Goal: Transaction & Acquisition: Purchase product/service

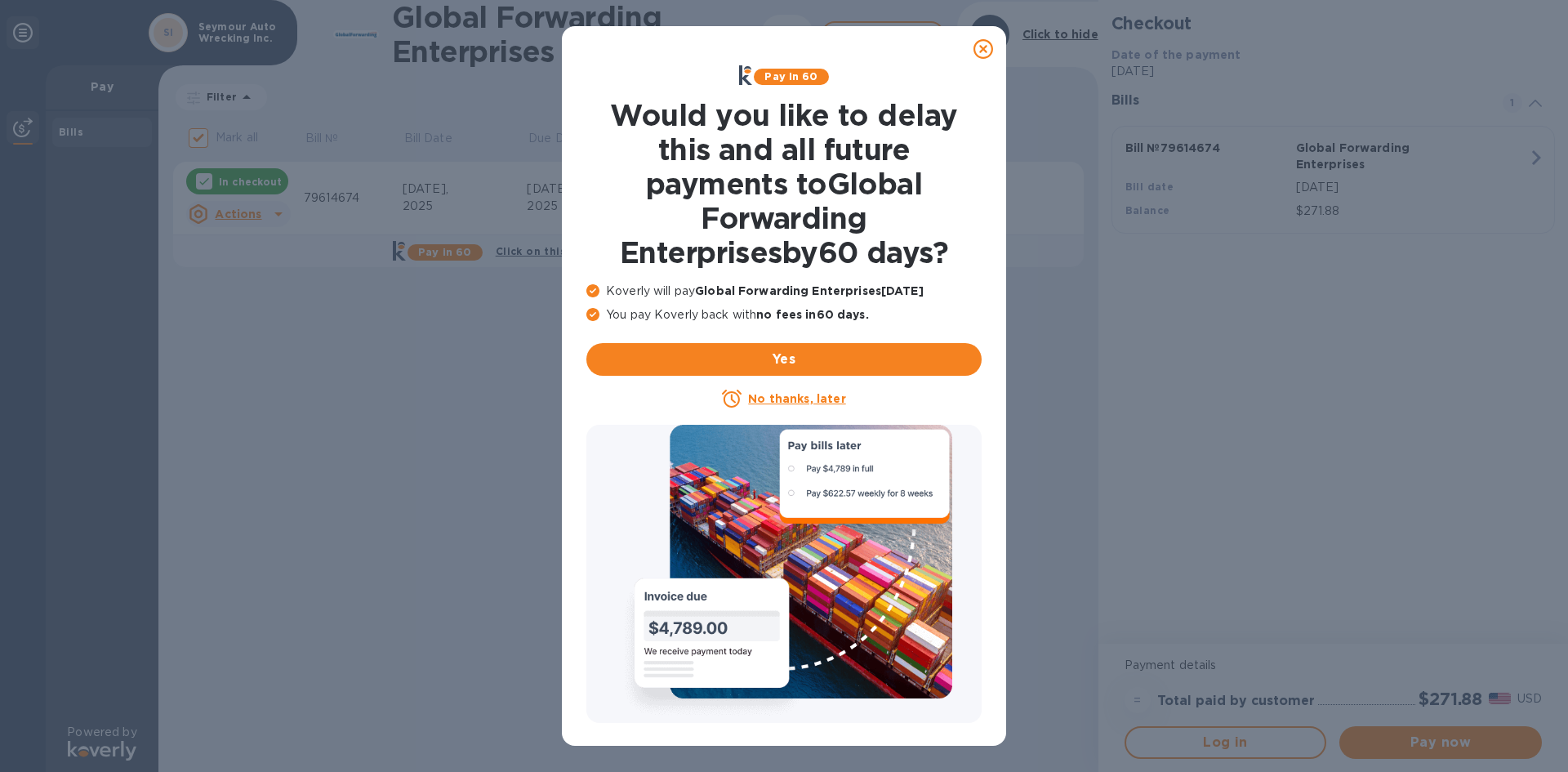
click at [981, 49] on icon at bounding box center [983, 49] width 19 height 19
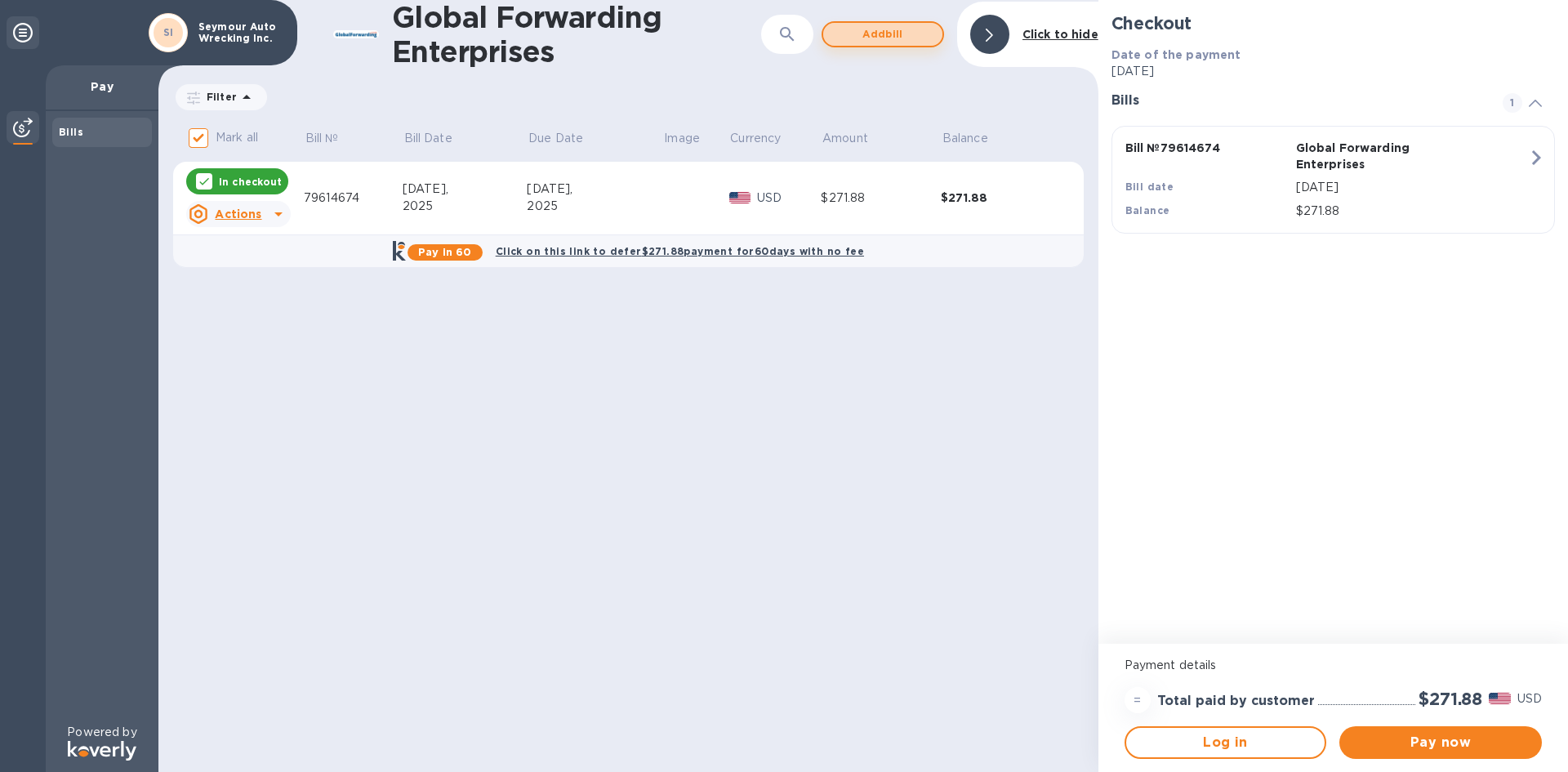
click at [870, 40] on span "Add bill" at bounding box center [882, 34] width 93 height 19
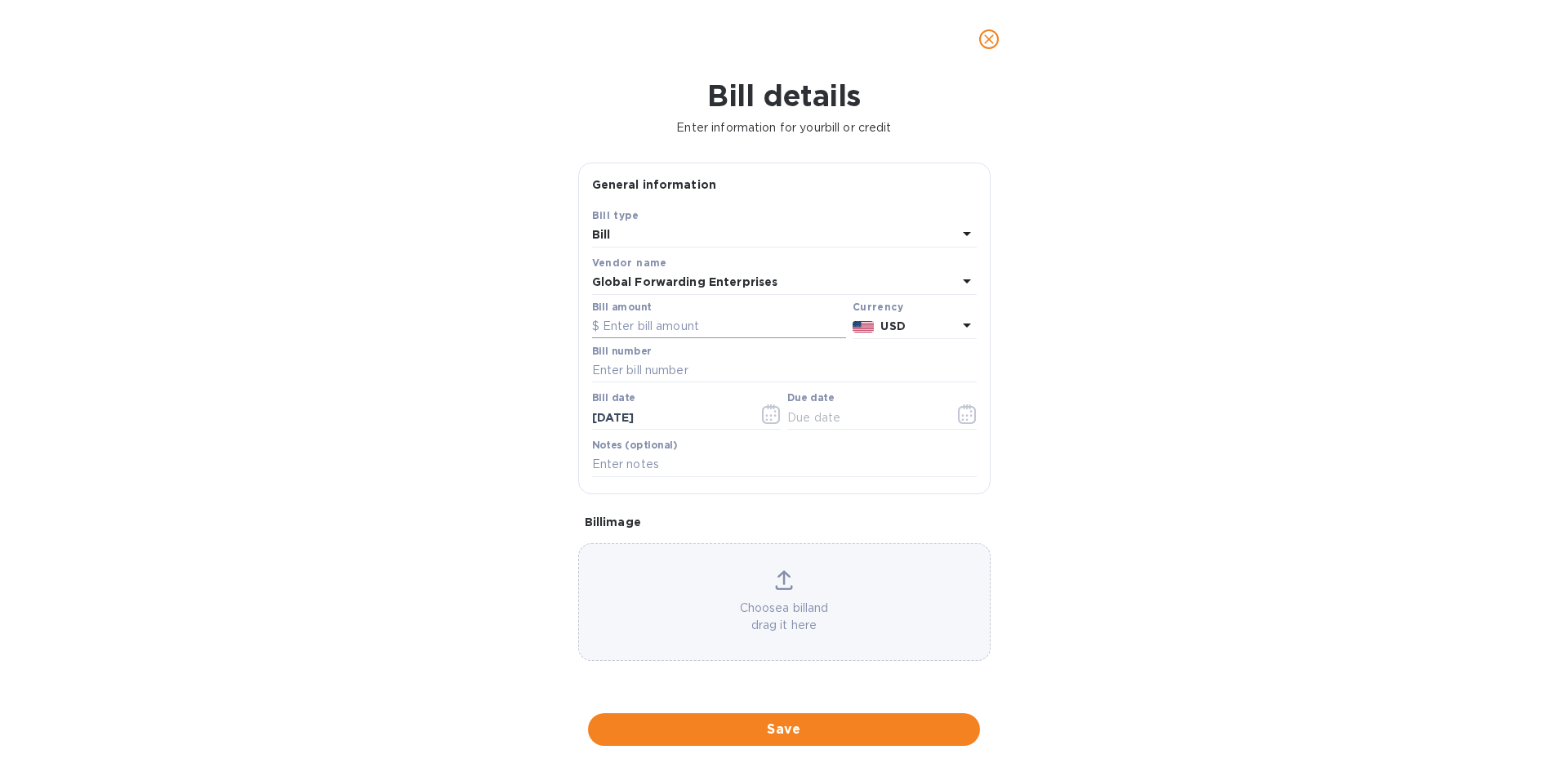
click at [639, 316] on input "text" at bounding box center [719, 327] width 254 height 25
type input "292.72"
type input "79616223"
type input "[DATE]"
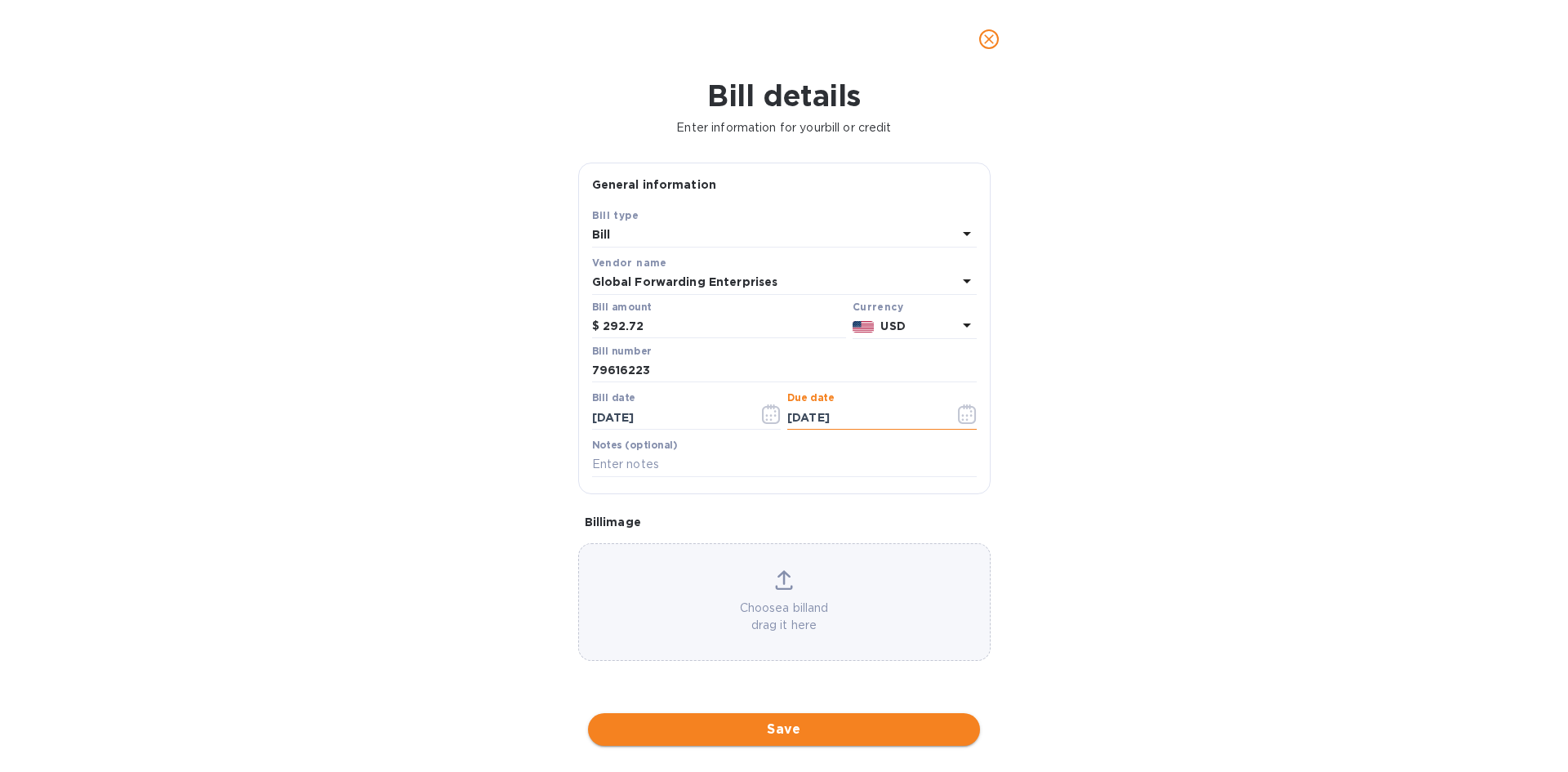
click at [771, 727] on span "Save" at bounding box center [784, 729] width 366 height 19
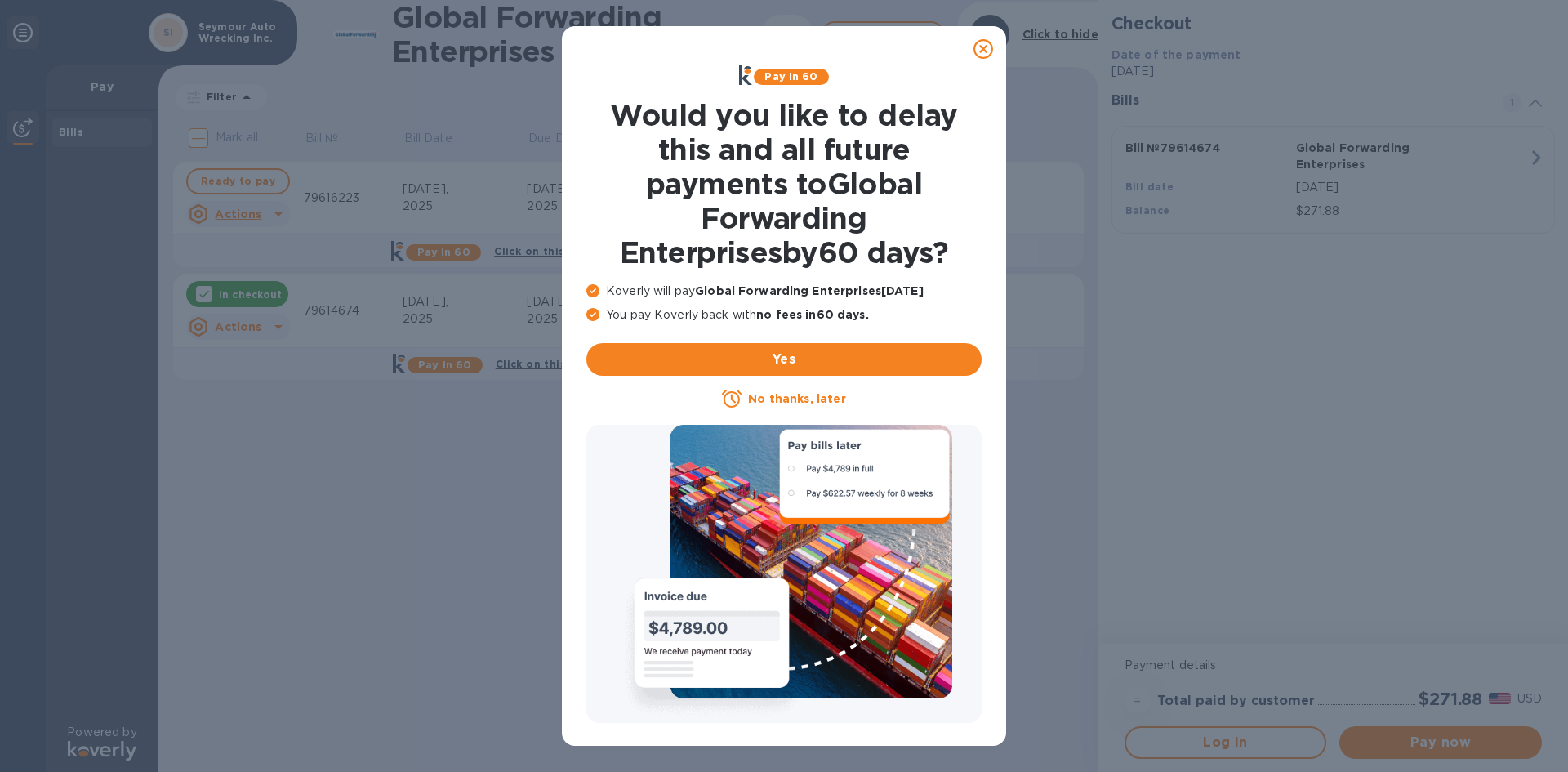
click at [989, 43] on icon at bounding box center [983, 49] width 19 height 19
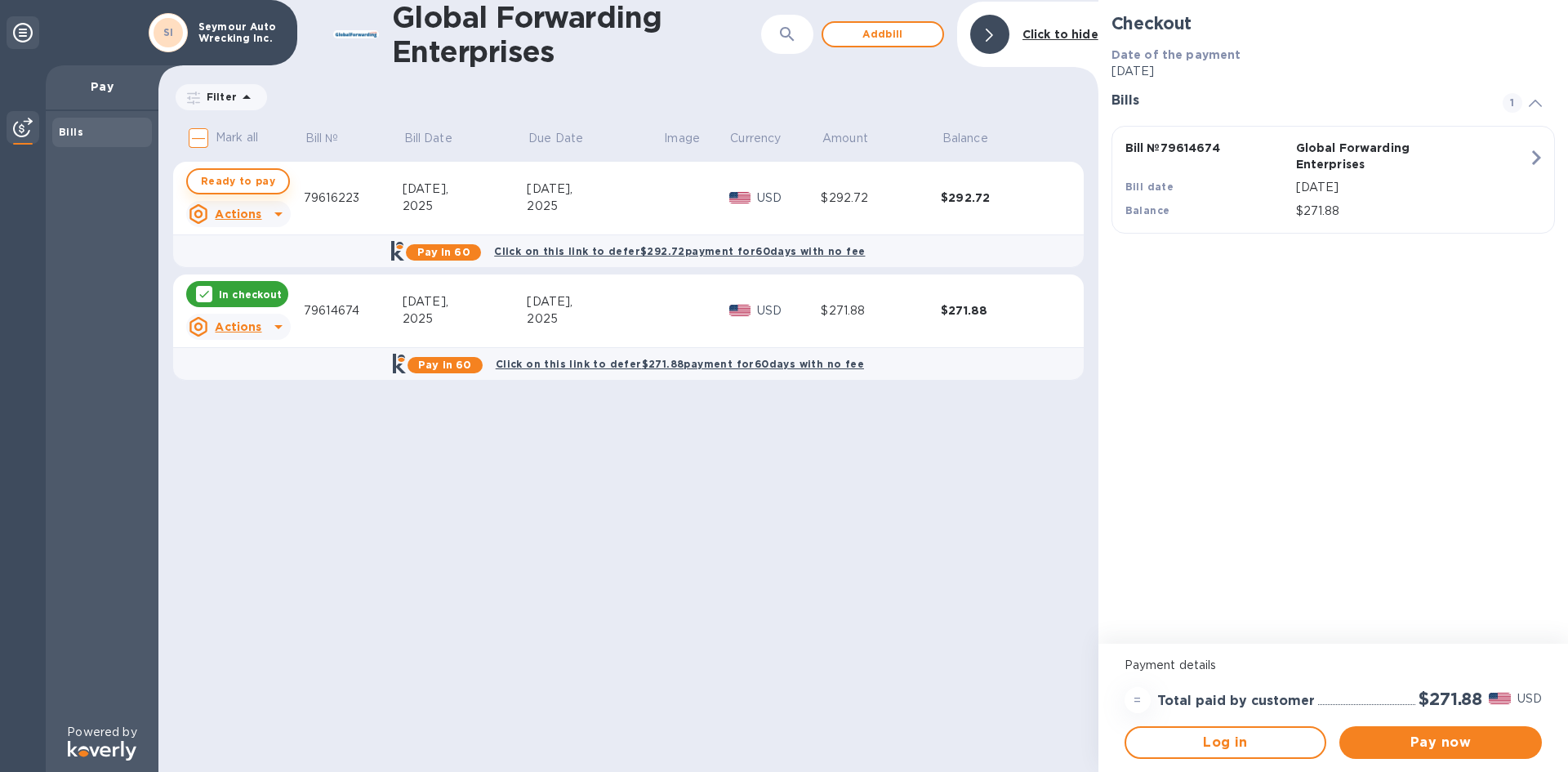
click at [243, 180] on span "Ready to pay" at bounding box center [237, 180] width 75 height 19
checkbox input "true"
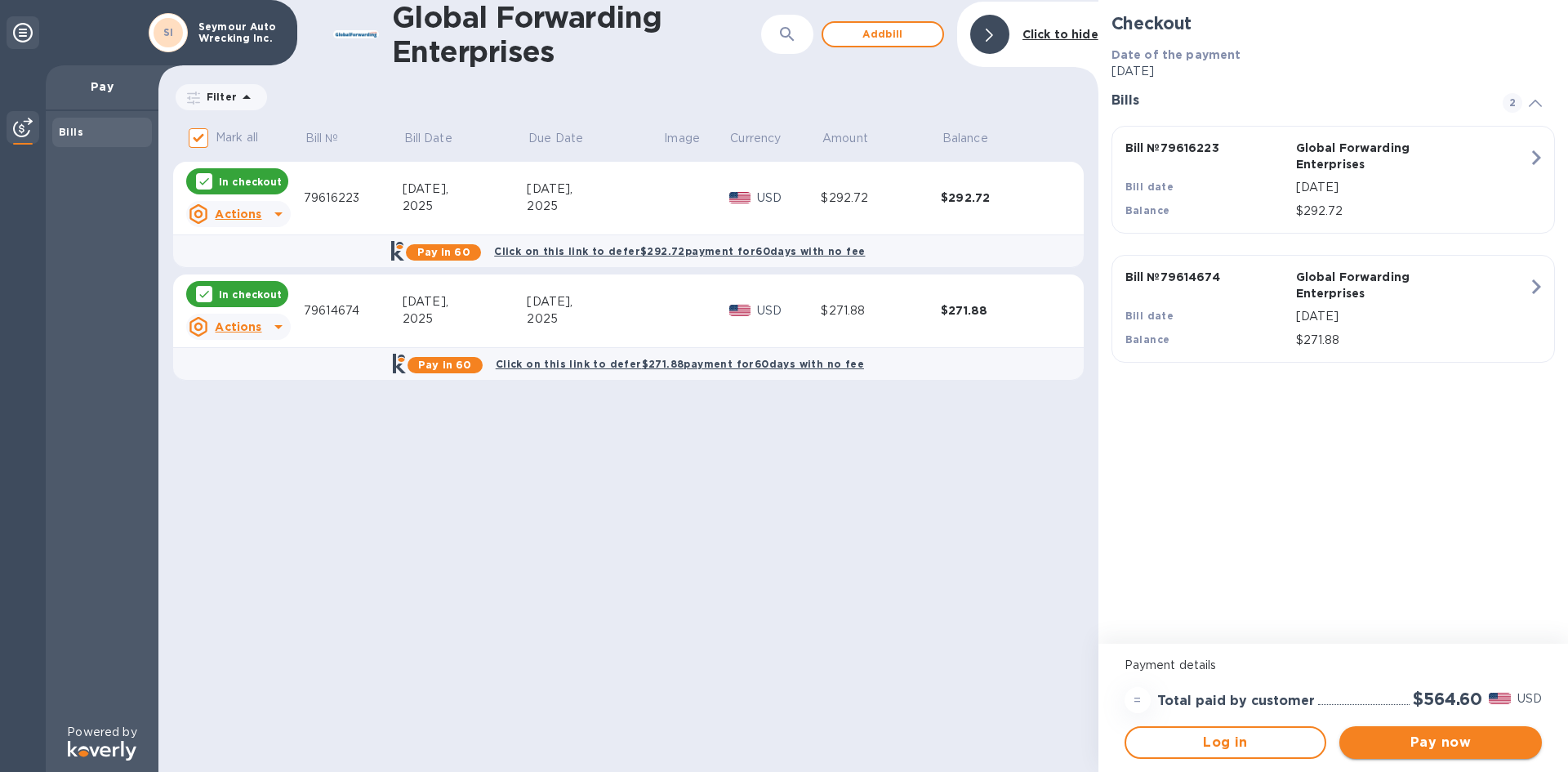
click at [1473, 739] on span "Pay now" at bounding box center [1441, 742] width 177 height 19
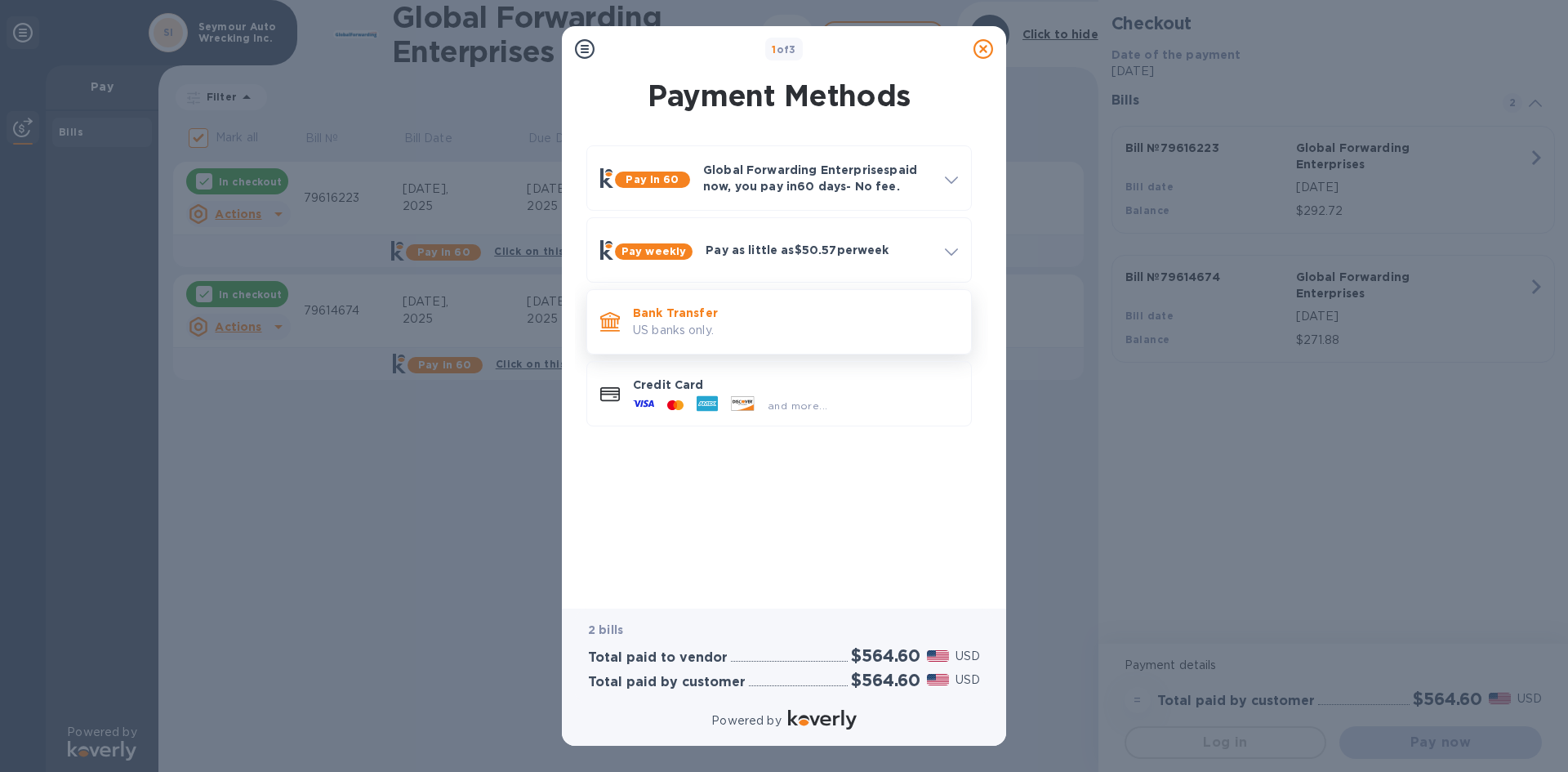
click at [631, 305] on div "Bank Transfer US banks only." at bounding box center [795, 321] width 338 height 47
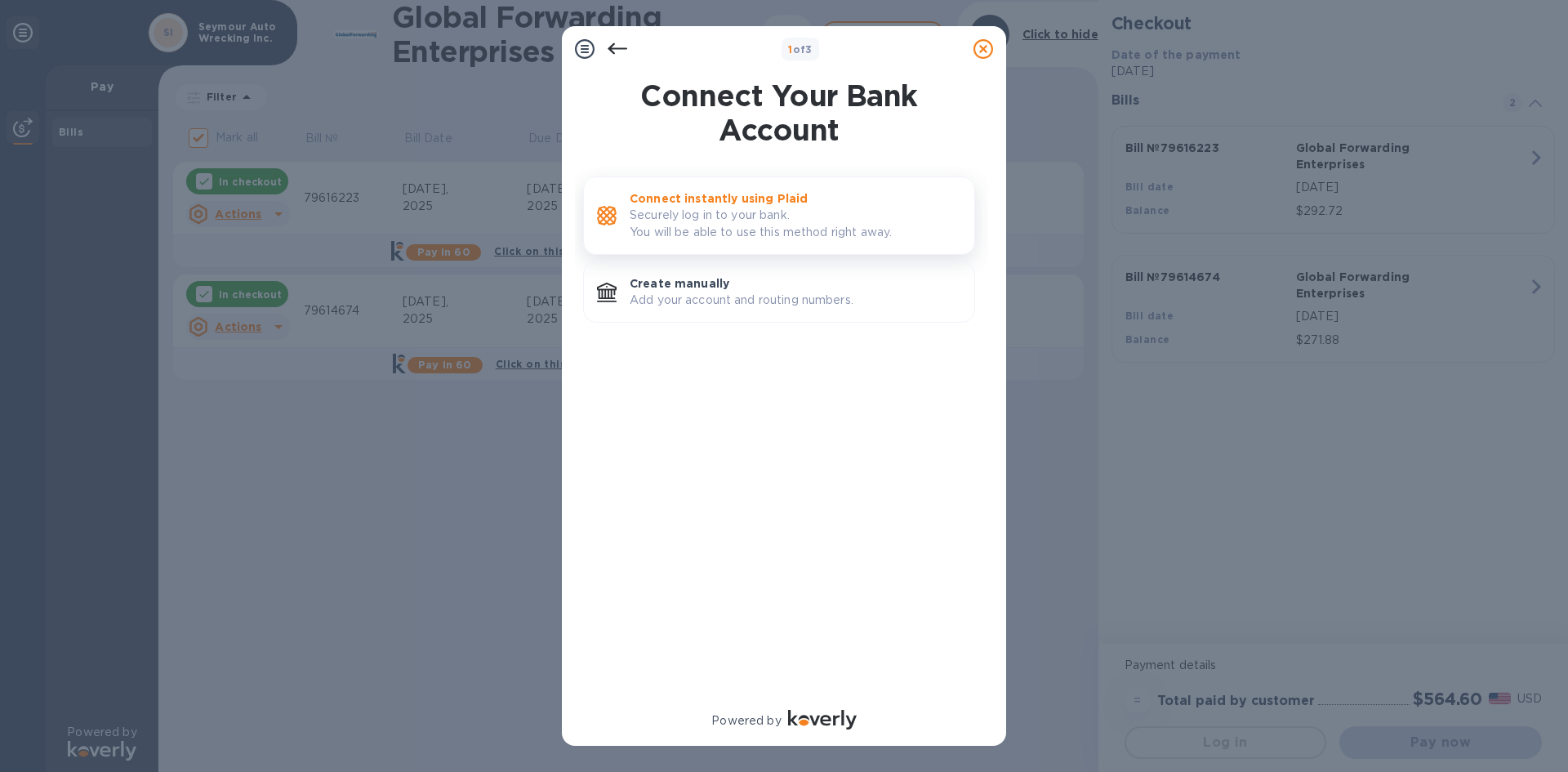
click at [693, 233] on p "Securely log in to your bank. You will be able to use this method right away." at bounding box center [795, 224] width 331 height 34
click at [722, 301] on p "Add your account and routing numbers." at bounding box center [795, 300] width 331 height 17
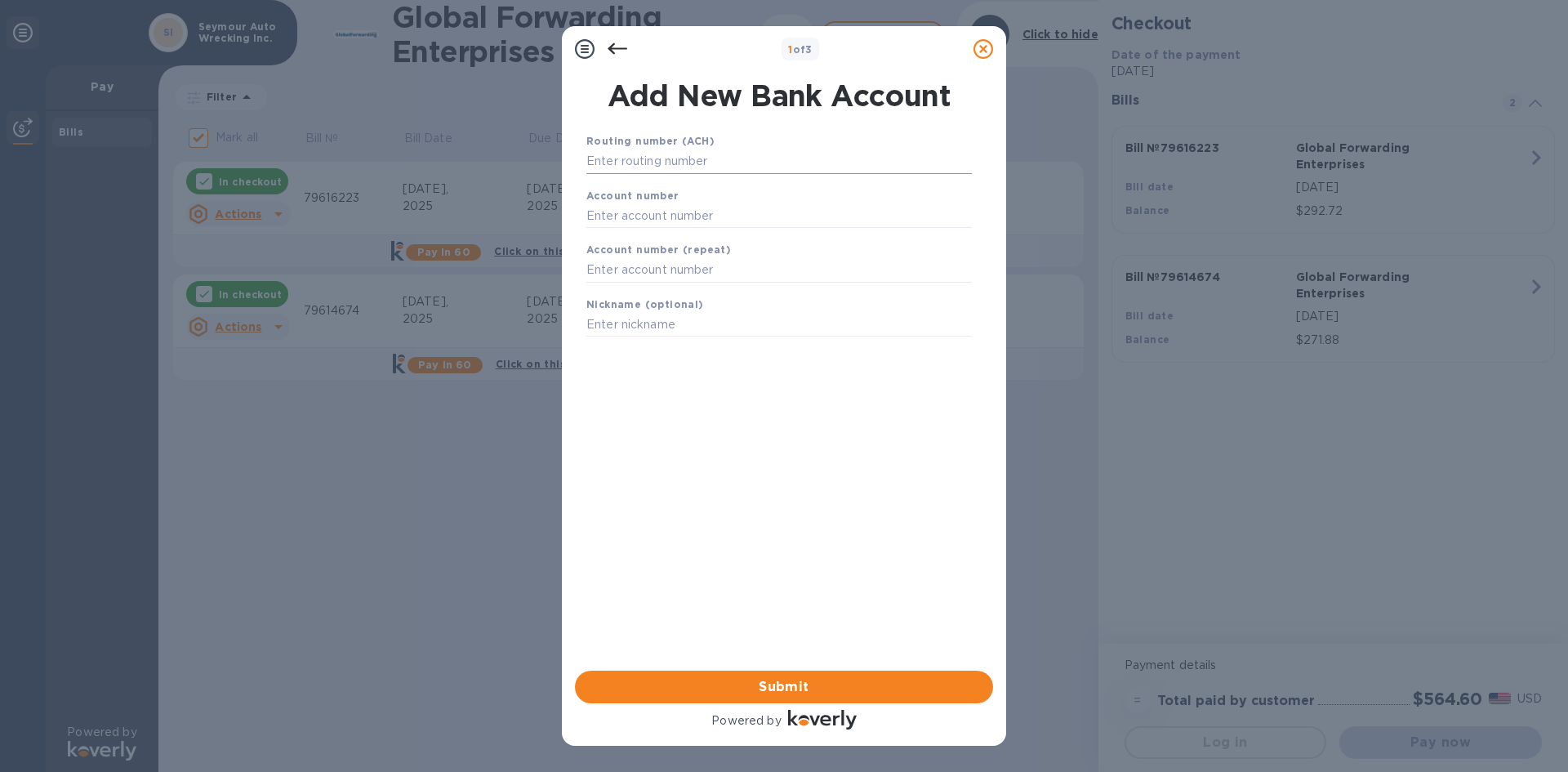
click at [662, 167] on input "text" at bounding box center [778, 161] width 386 height 25
type input "011900571"
type input "009476239106"
type input "BOA"
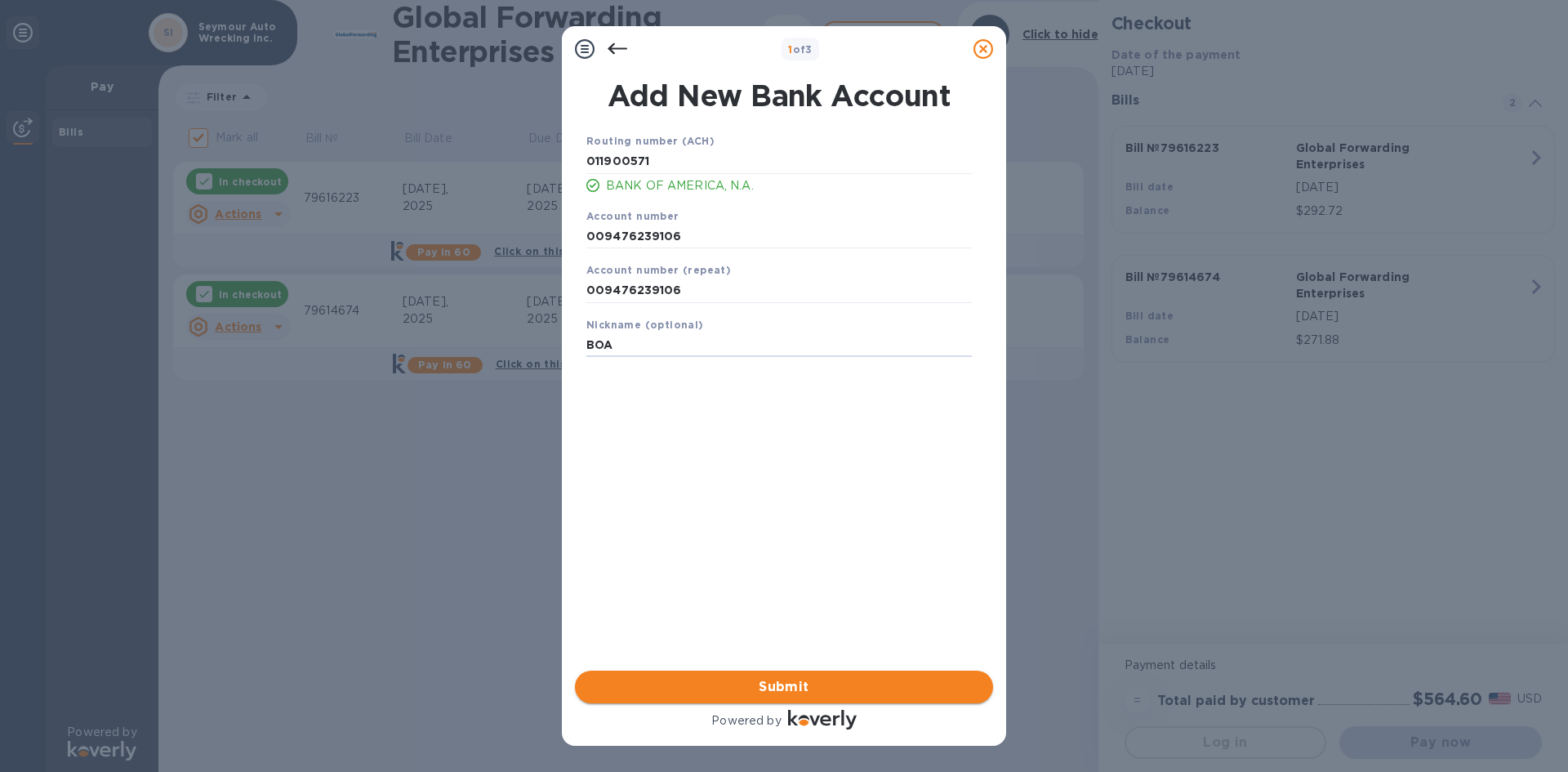
click at [723, 680] on span "Submit" at bounding box center [784, 686] width 392 height 19
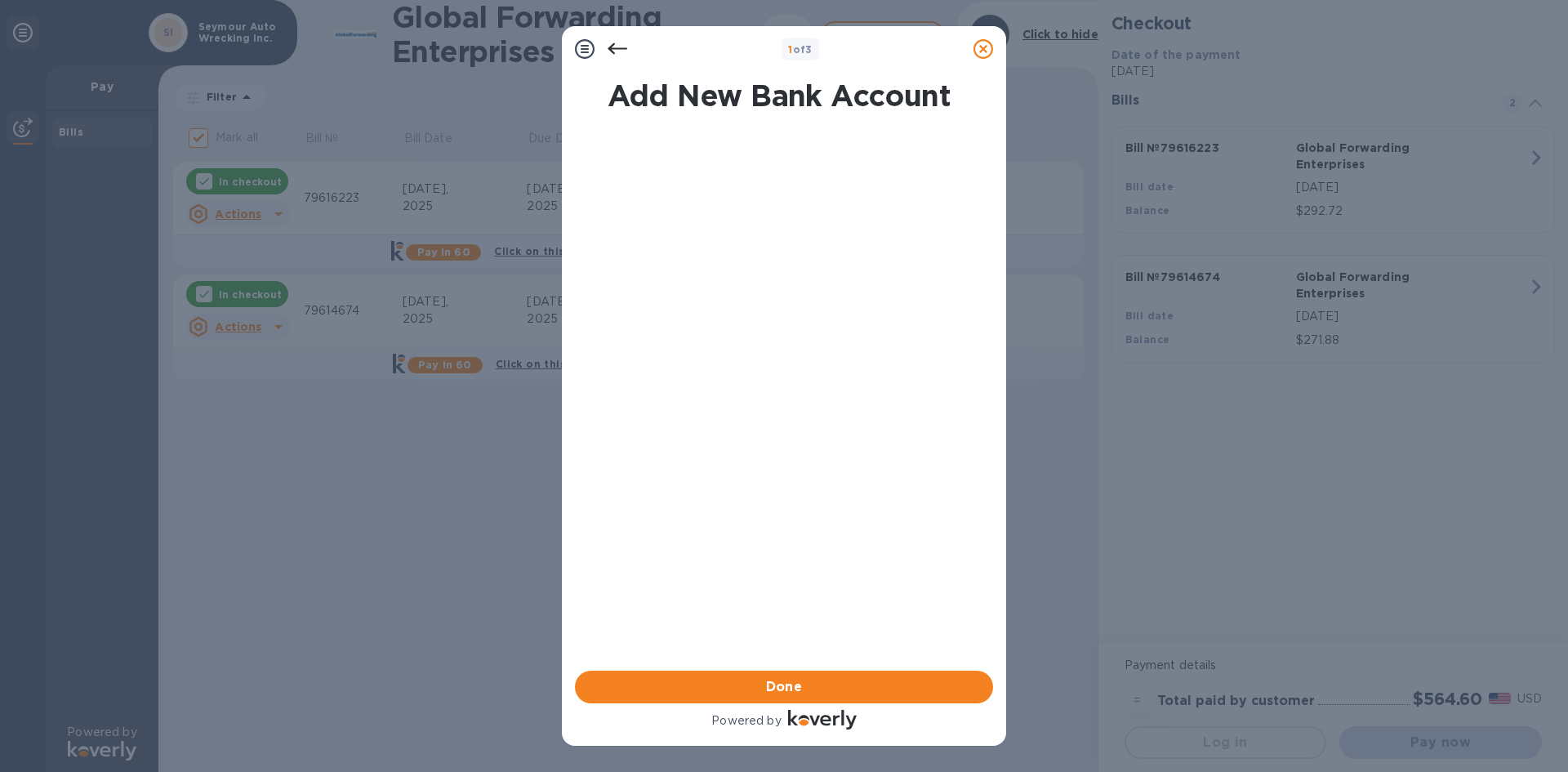
click at [723, 678] on span "Done" at bounding box center [784, 686] width 392 height 19
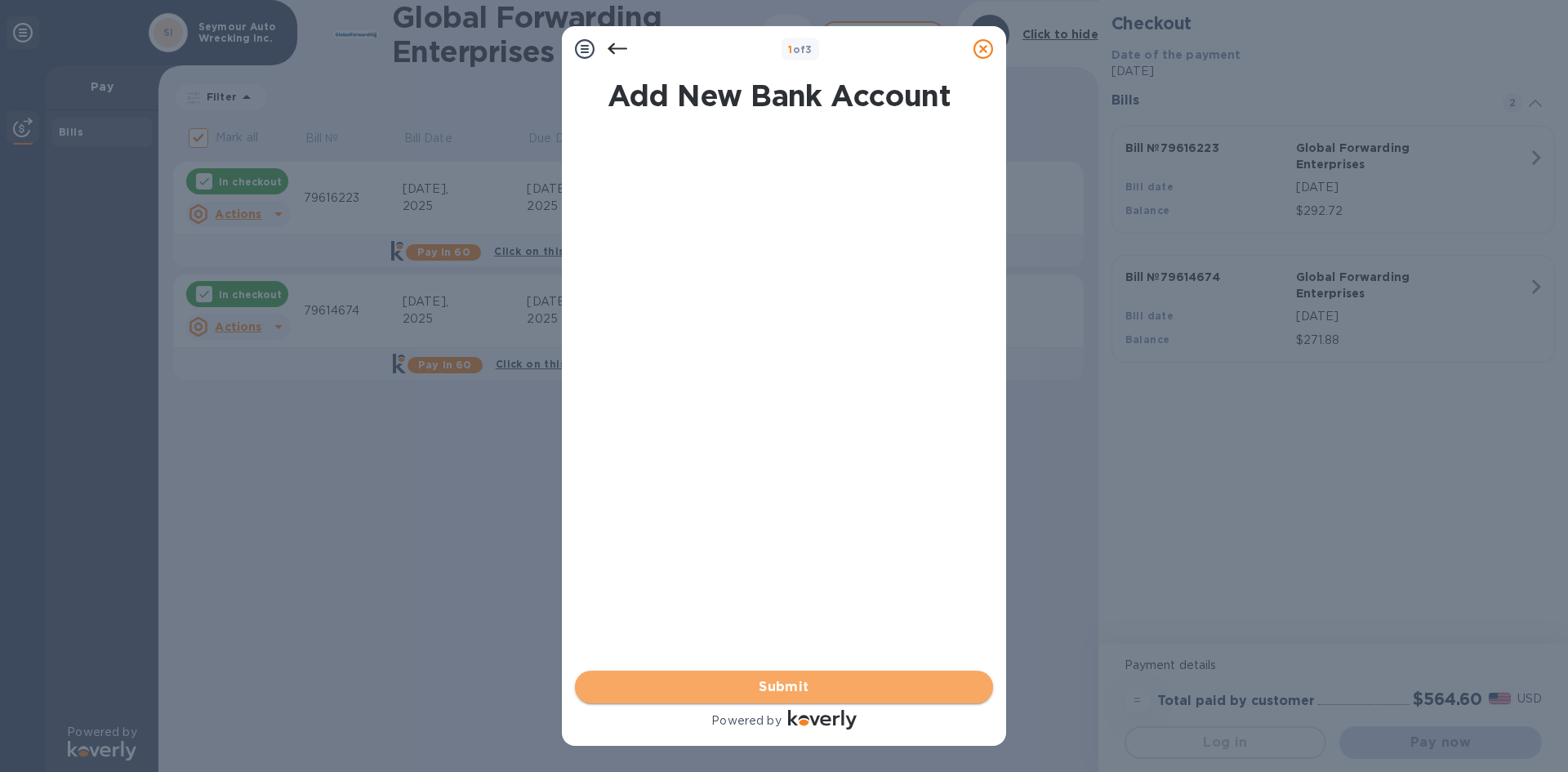
click at [772, 678] on span "Submit" at bounding box center [784, 686] width 392 height 19
